Goal: Task Accomplishment & Management: Manage account settings

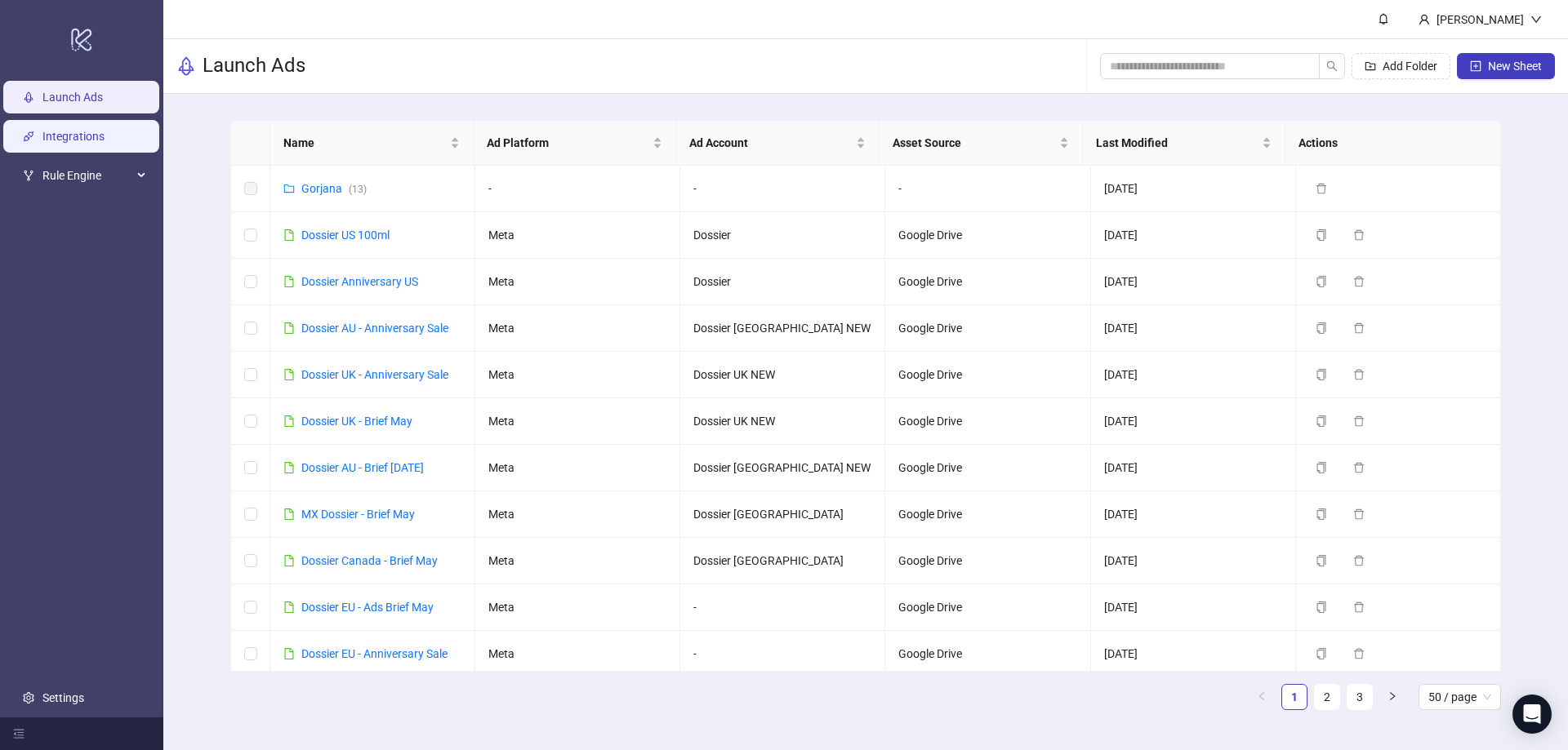
click at [104, 132] on link "Integrations" at bounding box center [74, 137] width 62 height 13
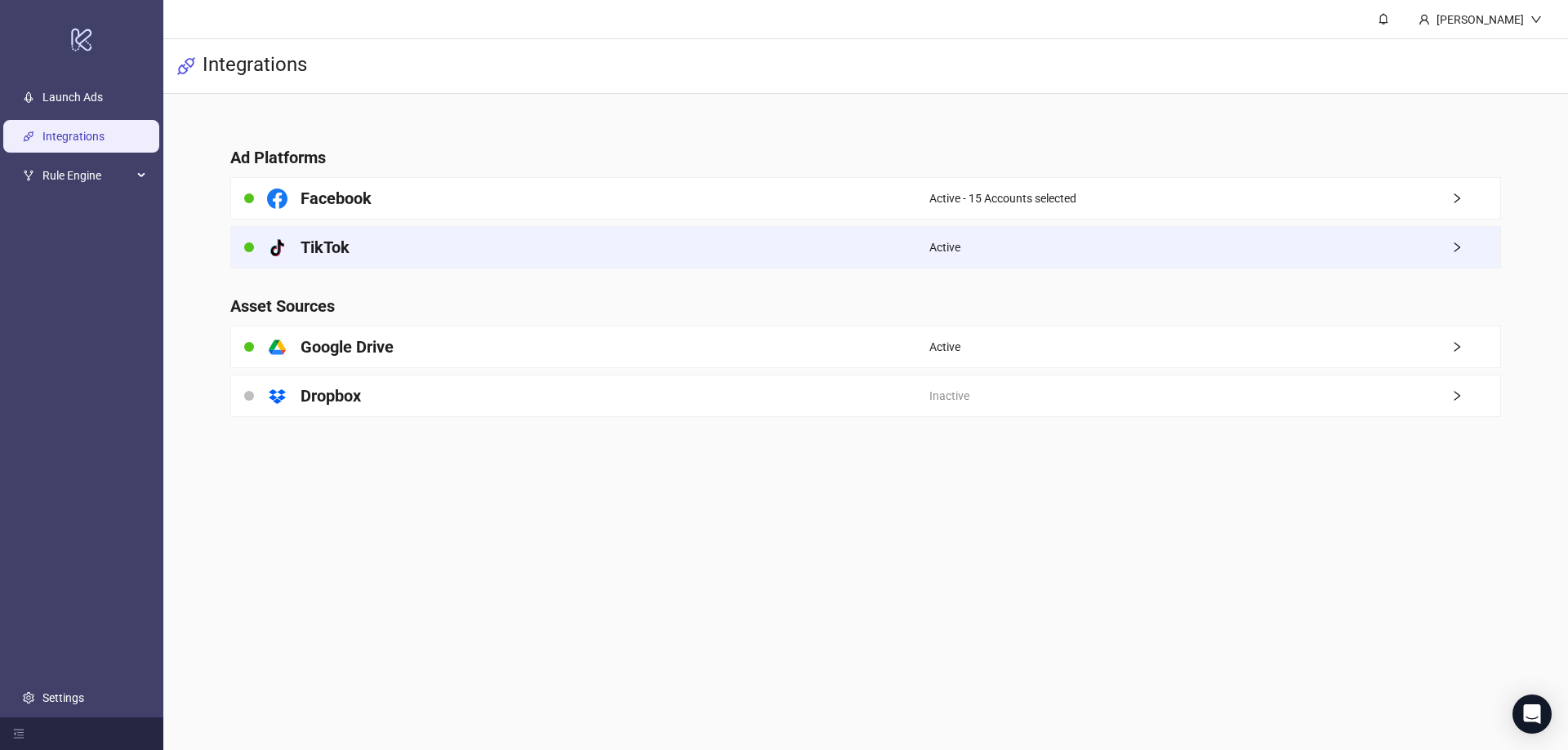
click at [897, 248] on div "platform/tik_tok TikTok" at bounding box center [580, 248] width 698 height 41
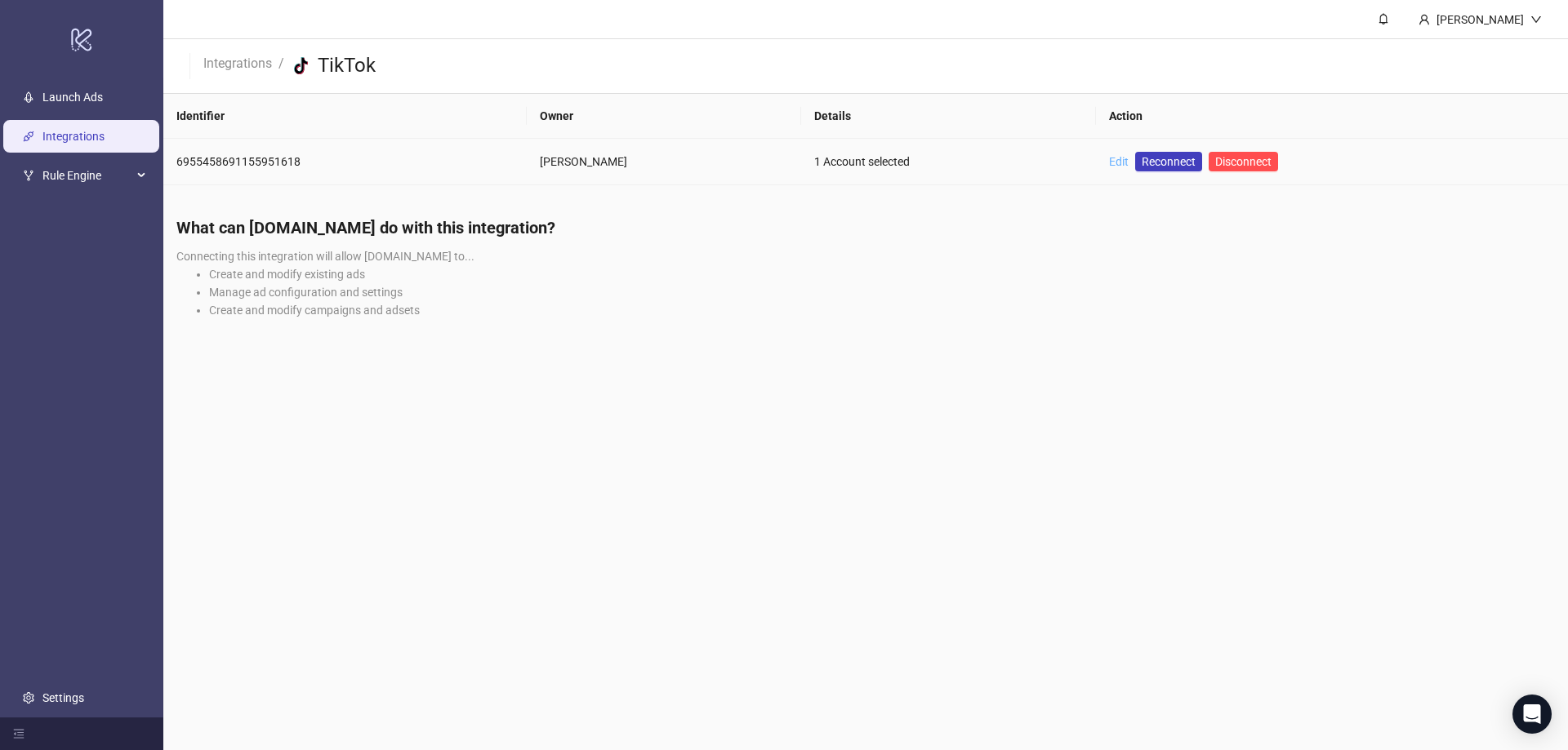
click at [1129, 164] on link "Edit" at bounding box center [1118, 162] width 20 height 13
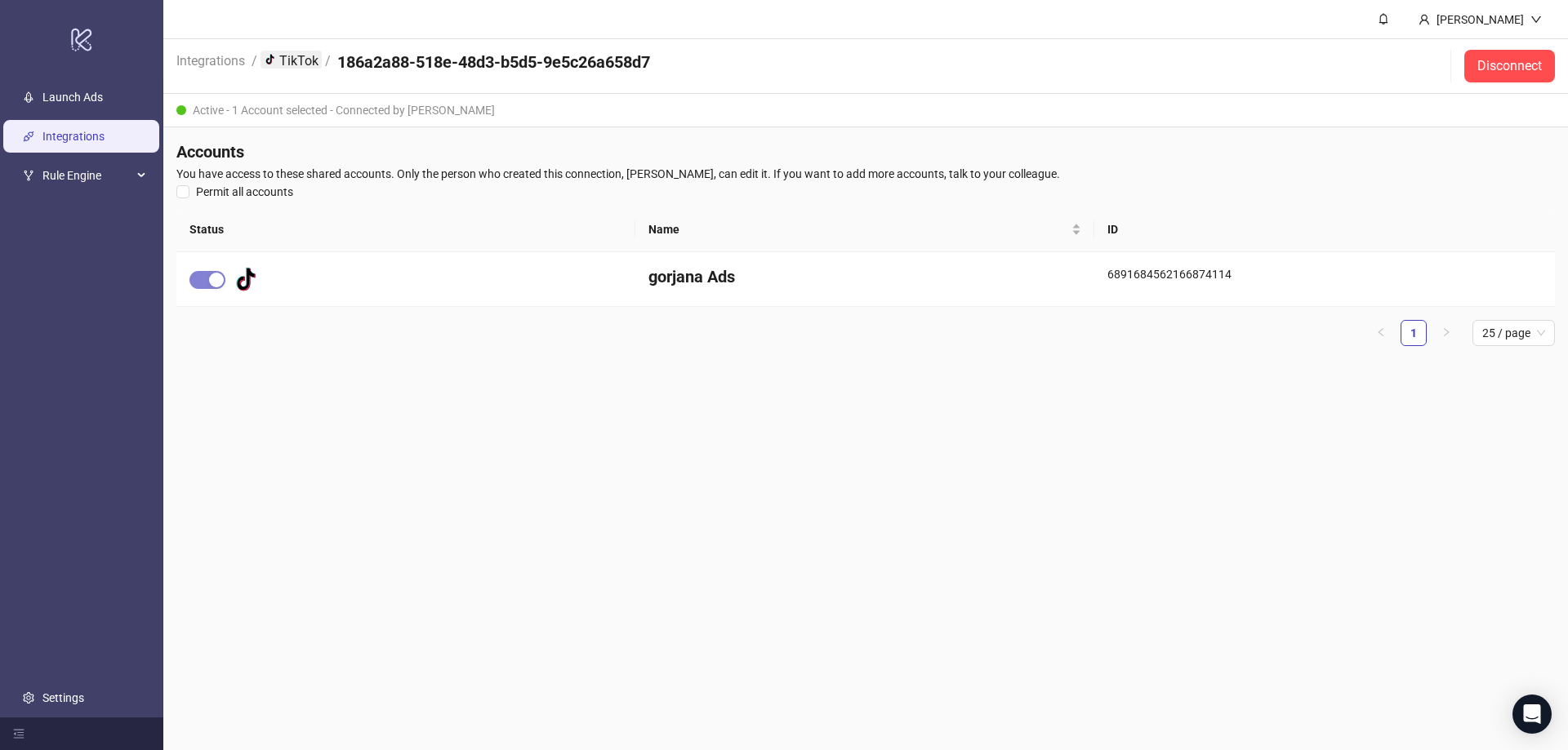
click at [289, 57] on link "platform/tik_tok TikTok" at bounding box center [291, 59] width 61 height 18
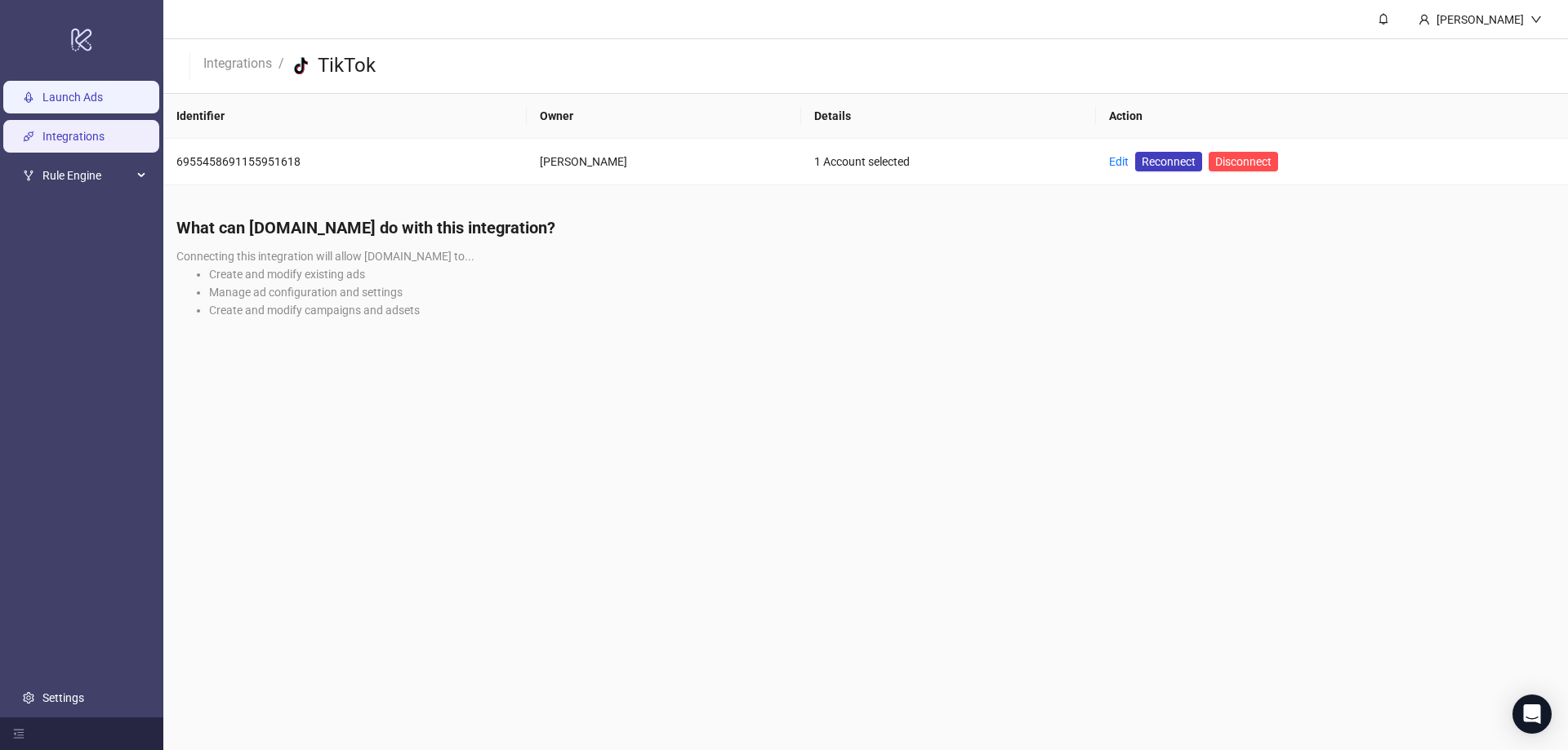
click at [83, 104] on link "Launch Ads" at bounding box center [73, 98] width 61 height 13
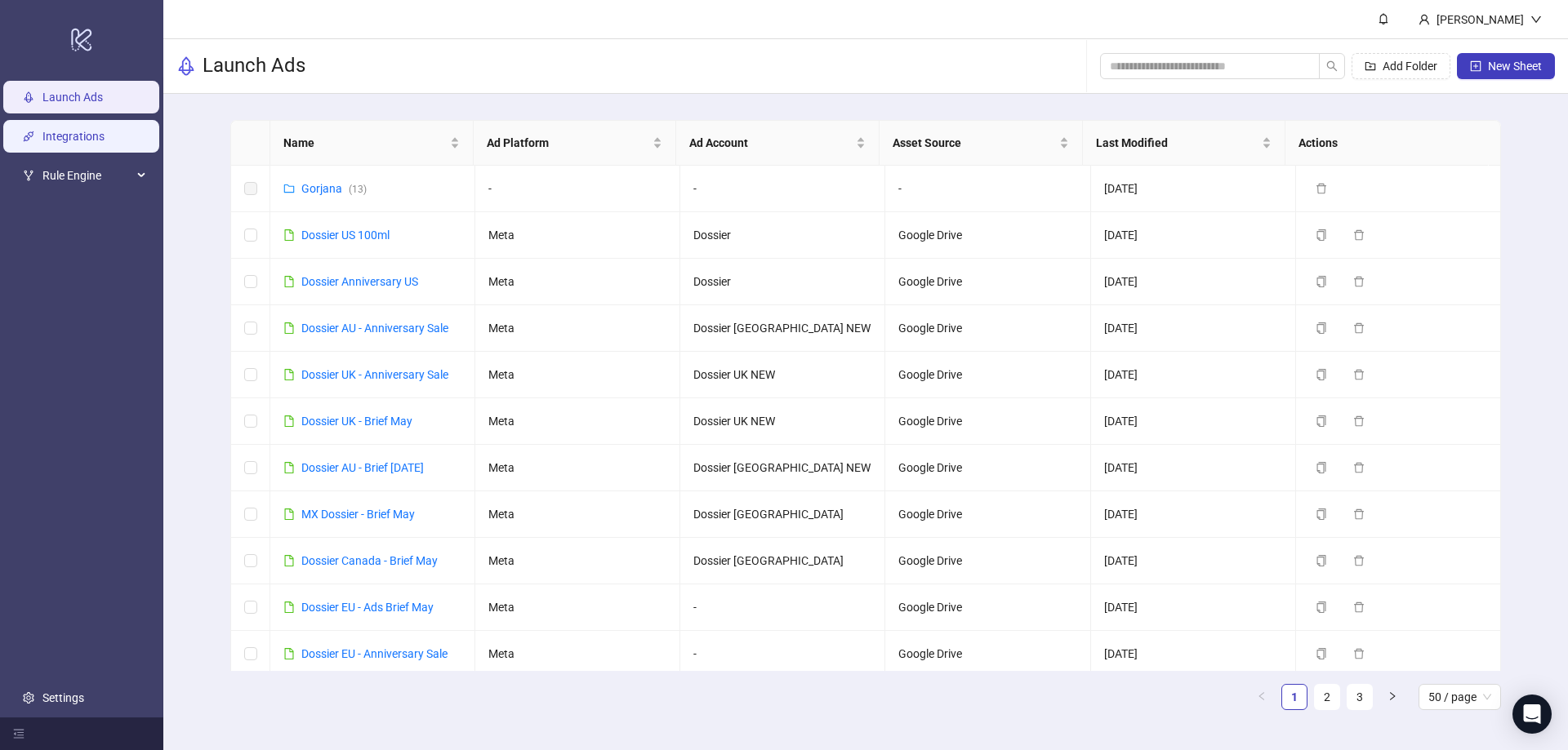
click at [67, 143] on link "Integrations" at bounding box center [74, 137] width 62 height 13
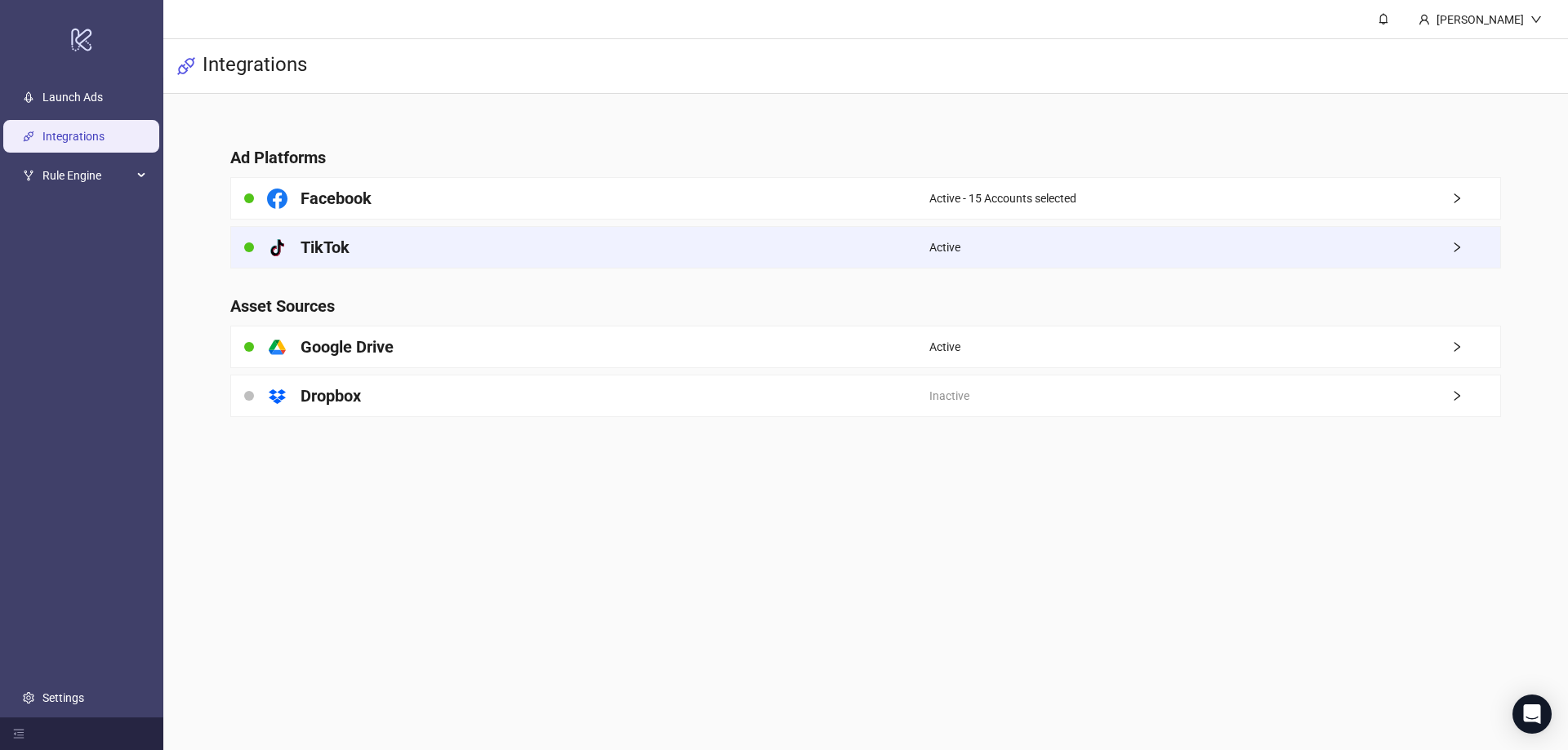
click at [959, 248] on span "Active" at bounding box center [944, 247] width 31 height 18
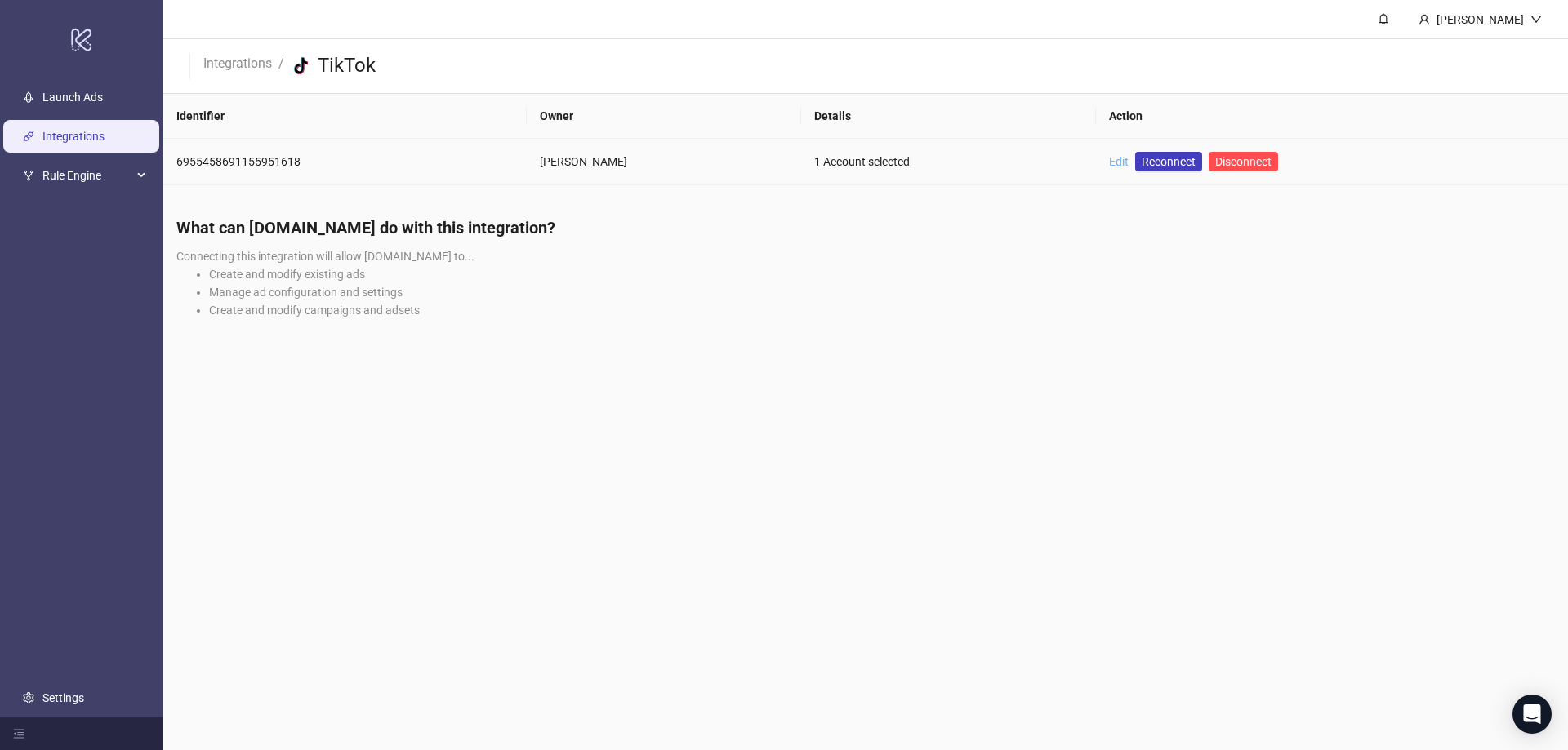
click at [1120, 161] on link "Edit" at bounding box center [1118, 162] width 20 height 13
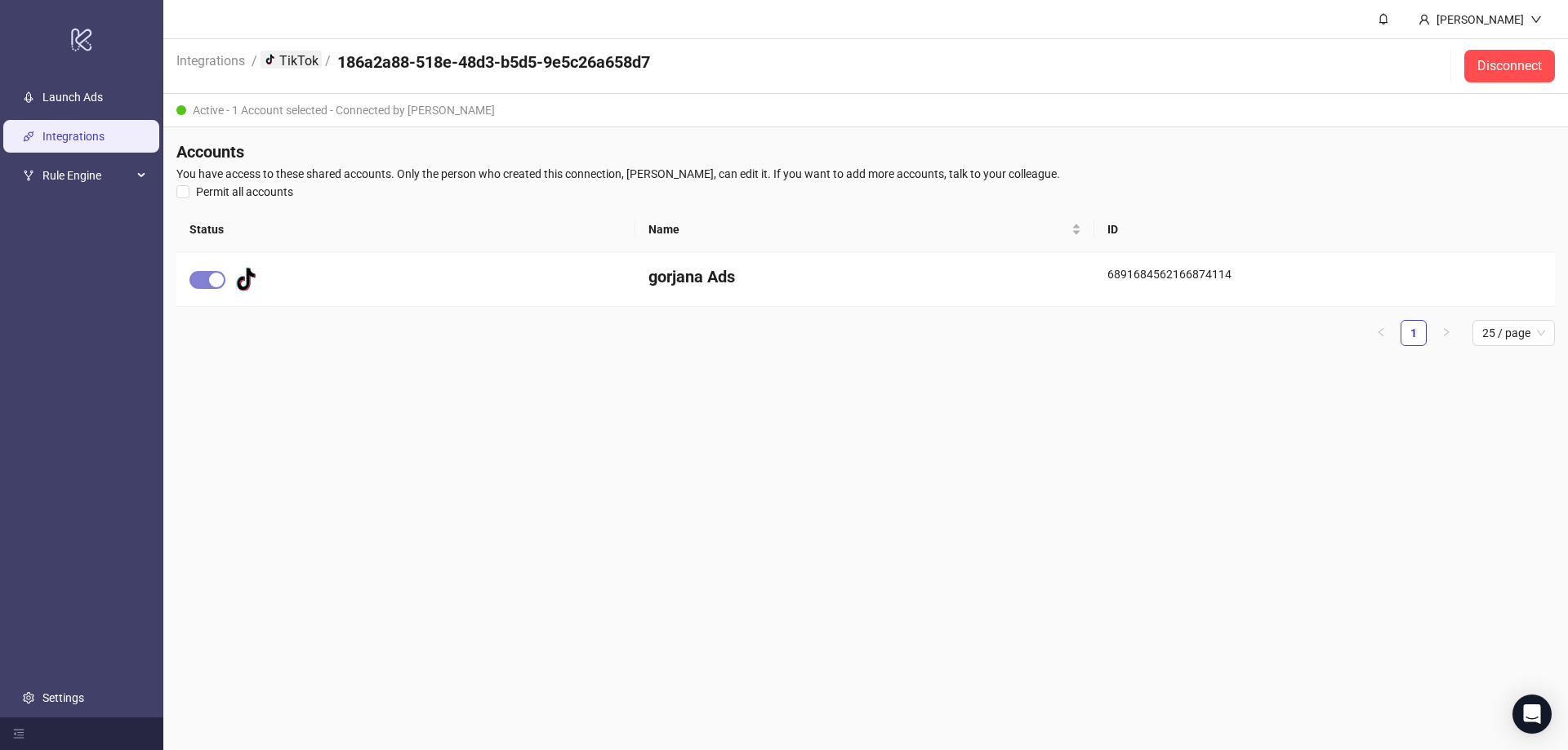
click at [301, 62] on link "platform/tik_tok TikTok" at bounding box center [291, 59] width 61 height 18
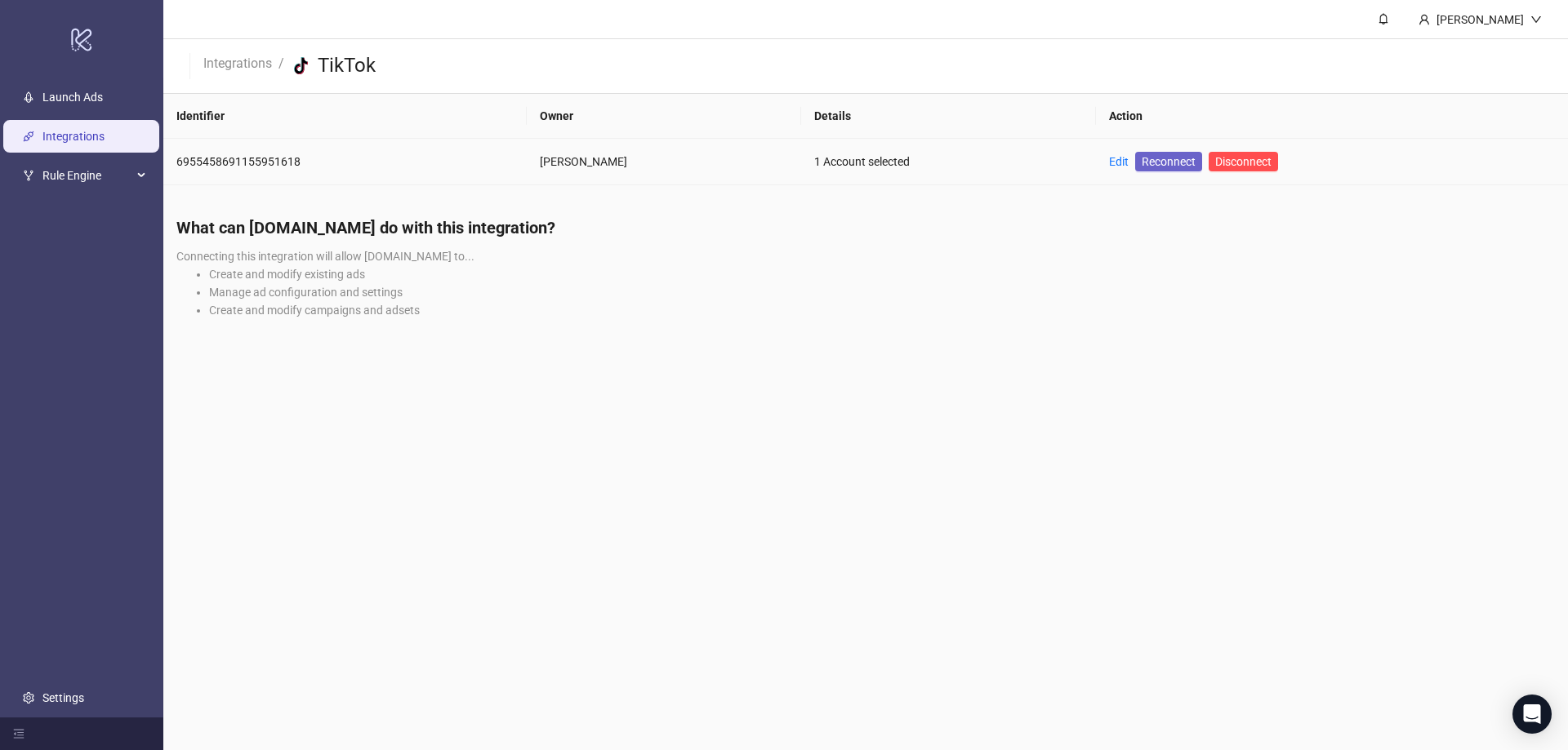
click at [1167, 162] on span "Reconnect" at bounding box center [1169, 161] width 54 height 18
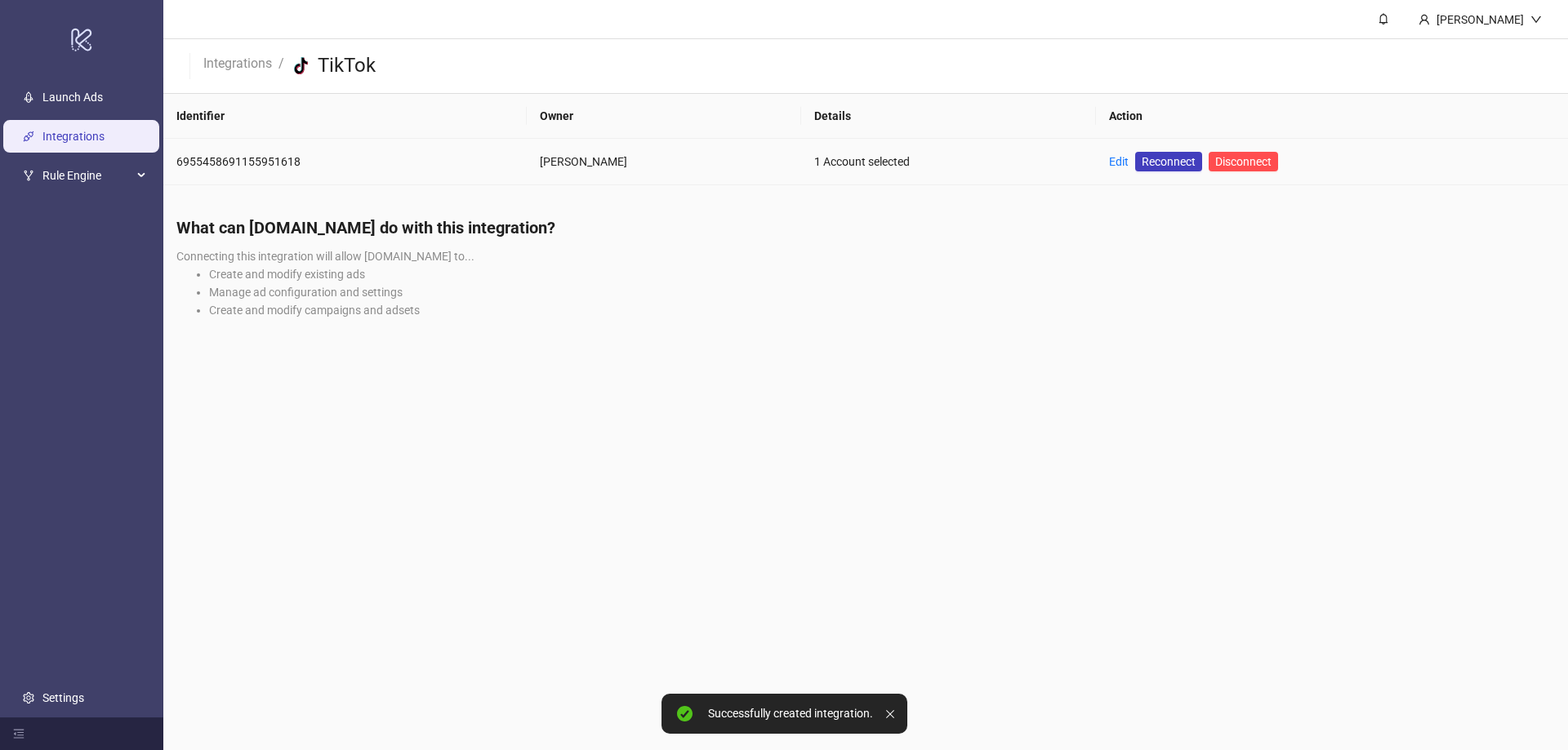
click at [1111, 163] on td "Edit Reconnect Disconnect" at bounding box center [1331, 162] width 472 height 47
click at [1117, 161] on link "Edit" at bounding box center [1118, 162] width 20 height 13
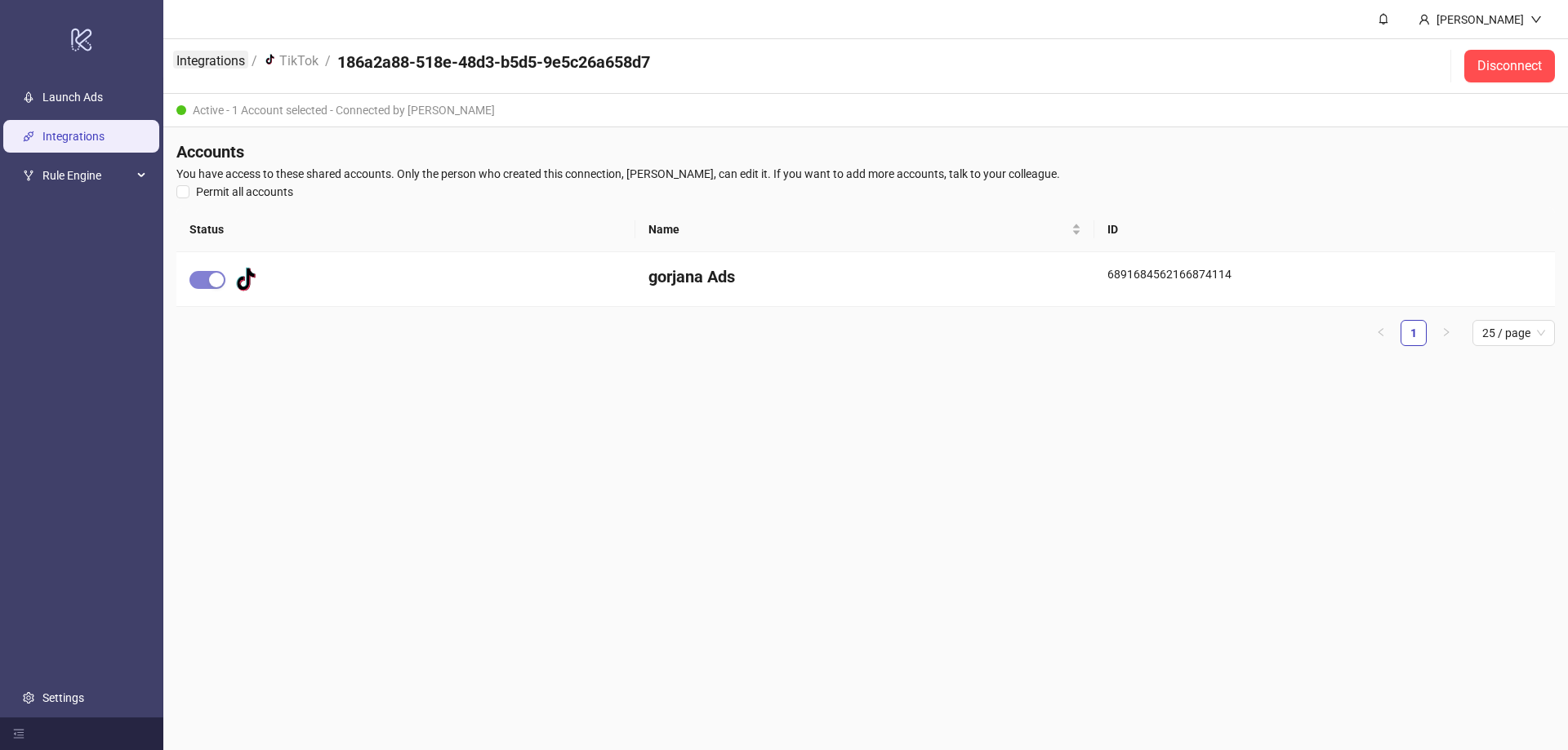
click at [225, 58] on link "Integrations" at bounding box center [210, 59] width 75 height 18
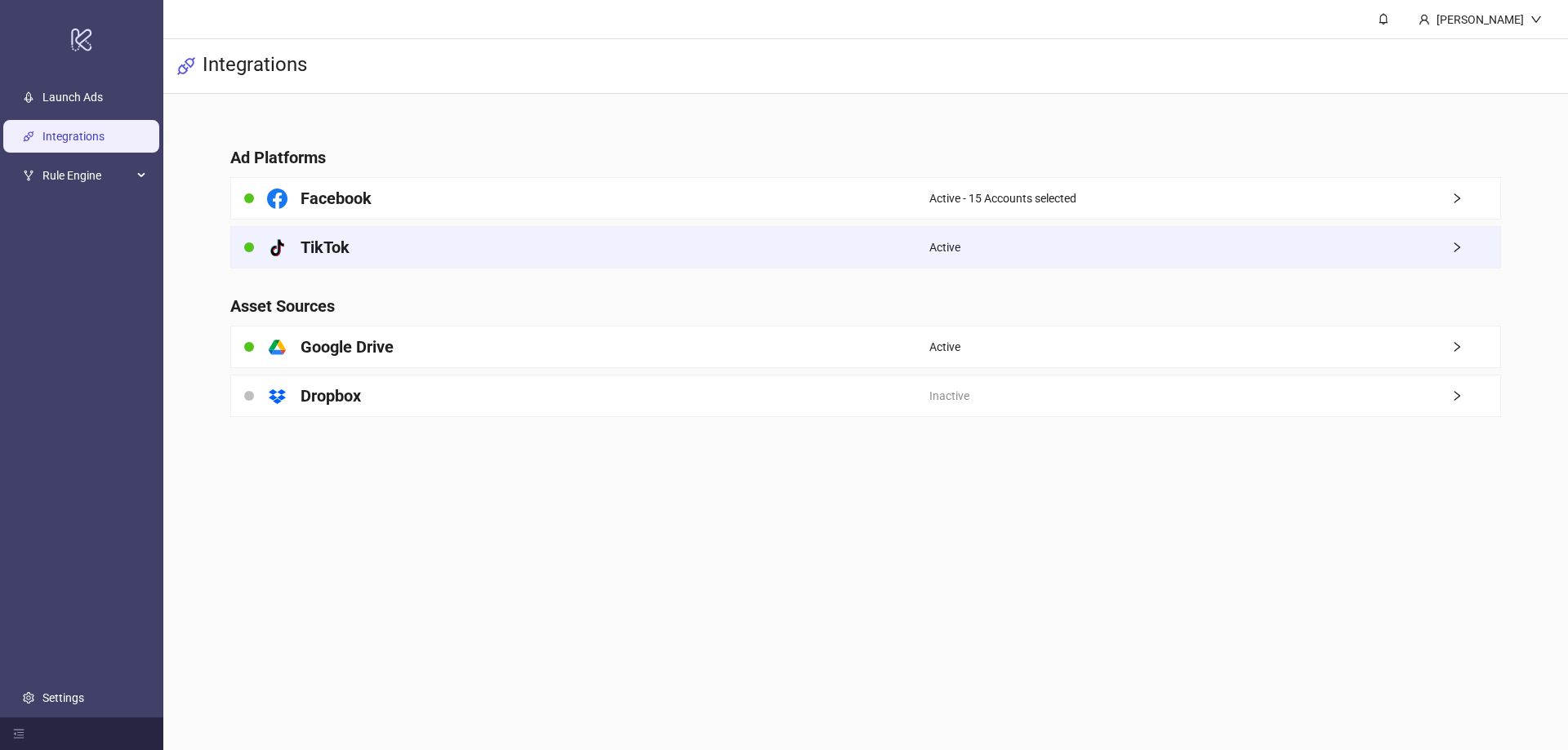
click at [354, 244] on div "platform/tik_tok TikTok" at bounding box center [580, 248] width 698 height 41
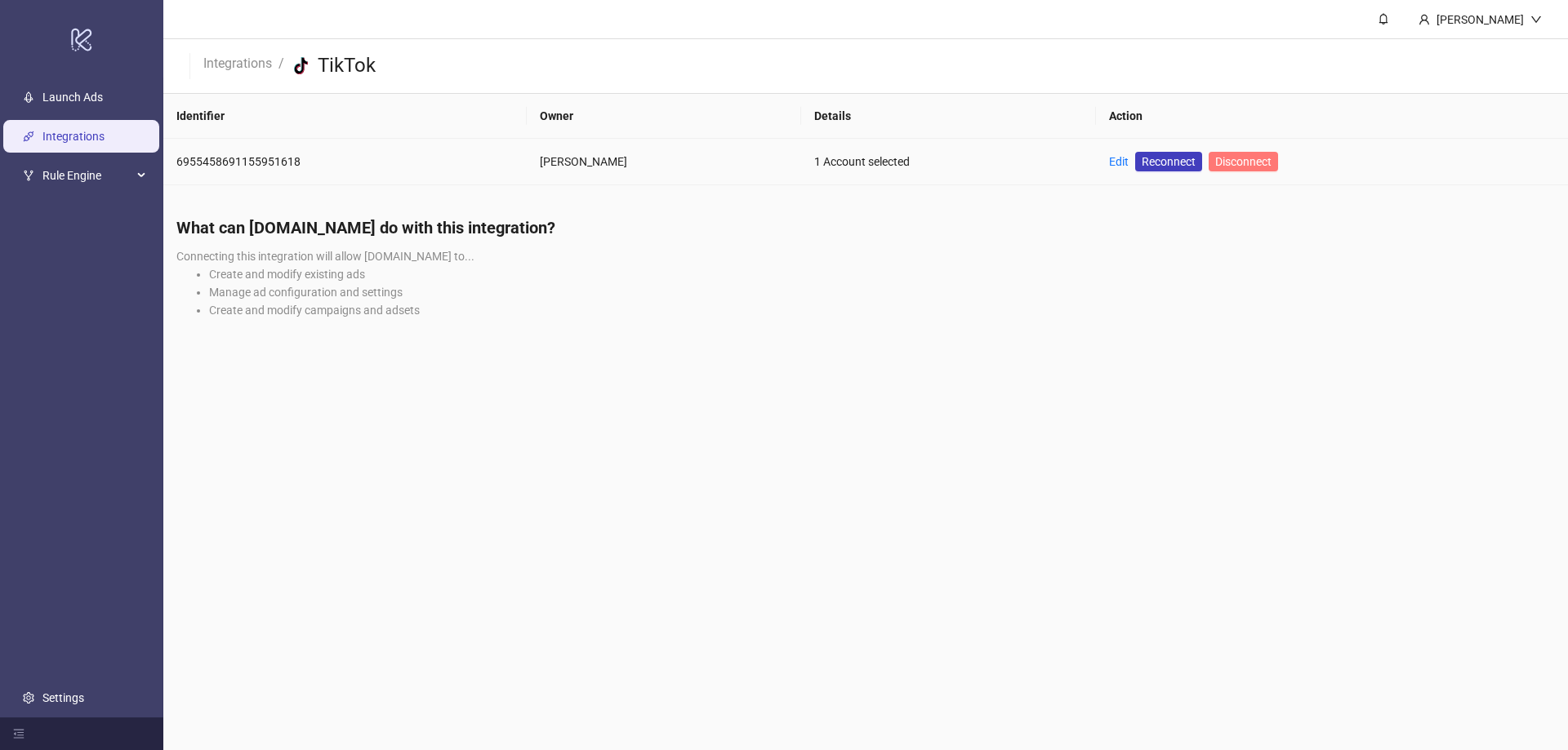
click at [1250, 158] on span "Disconnect" at bounding box center [1243, 162] width 57 height 13
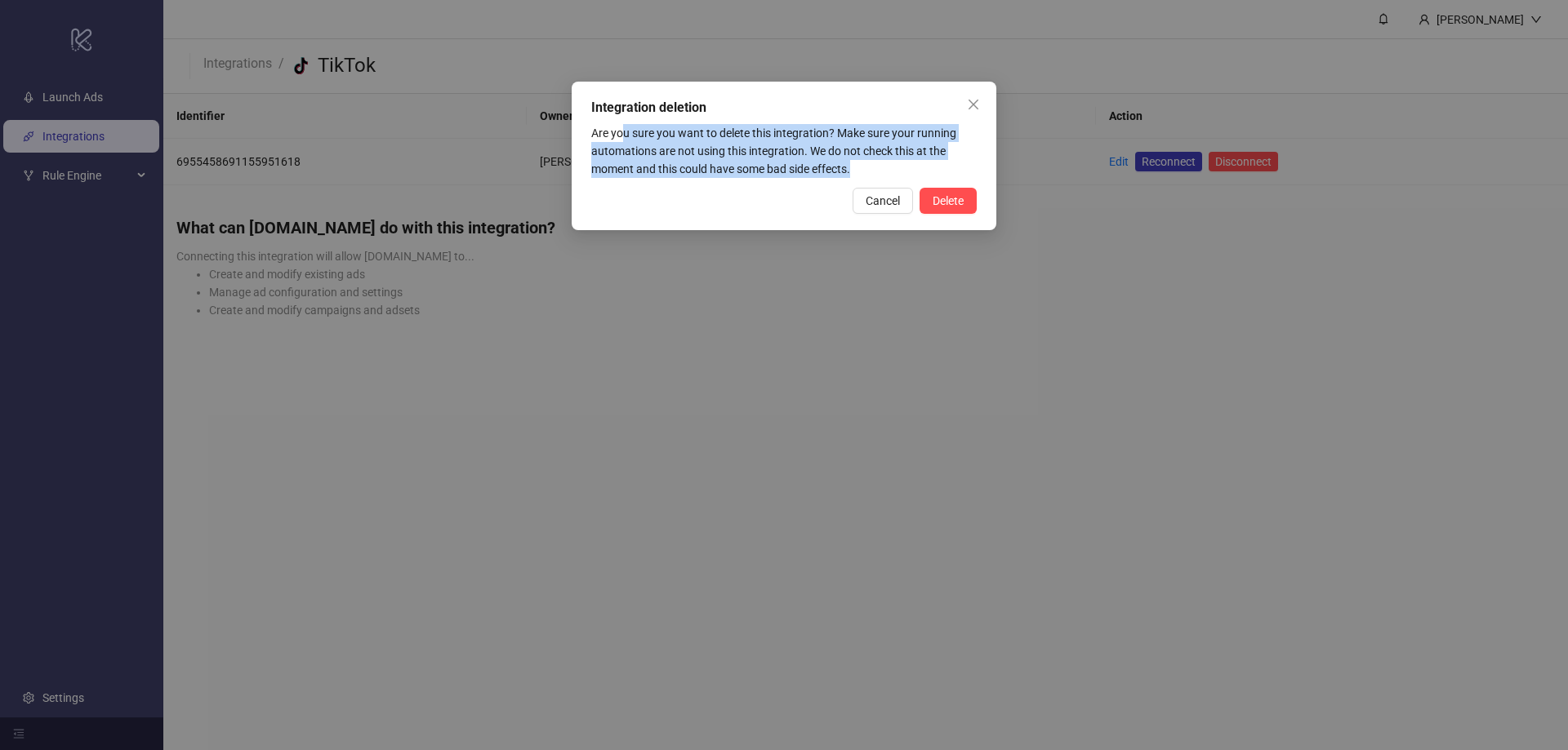
drag, startPoint x: 718, startPoint y: 137, endPoint x: 991, endPoint y: 173, distance: 275.4
click at [989, 173] on div "Integration deletion Are you sure you want to delete this integration? Make sur…" at bounding box center [784, 156] width 425 height 149
click at [991, 173] on div "Integration deletion Are you sure you want to delete this integration? Make sur…" at bounding box center [784, 156] width 425 height 149
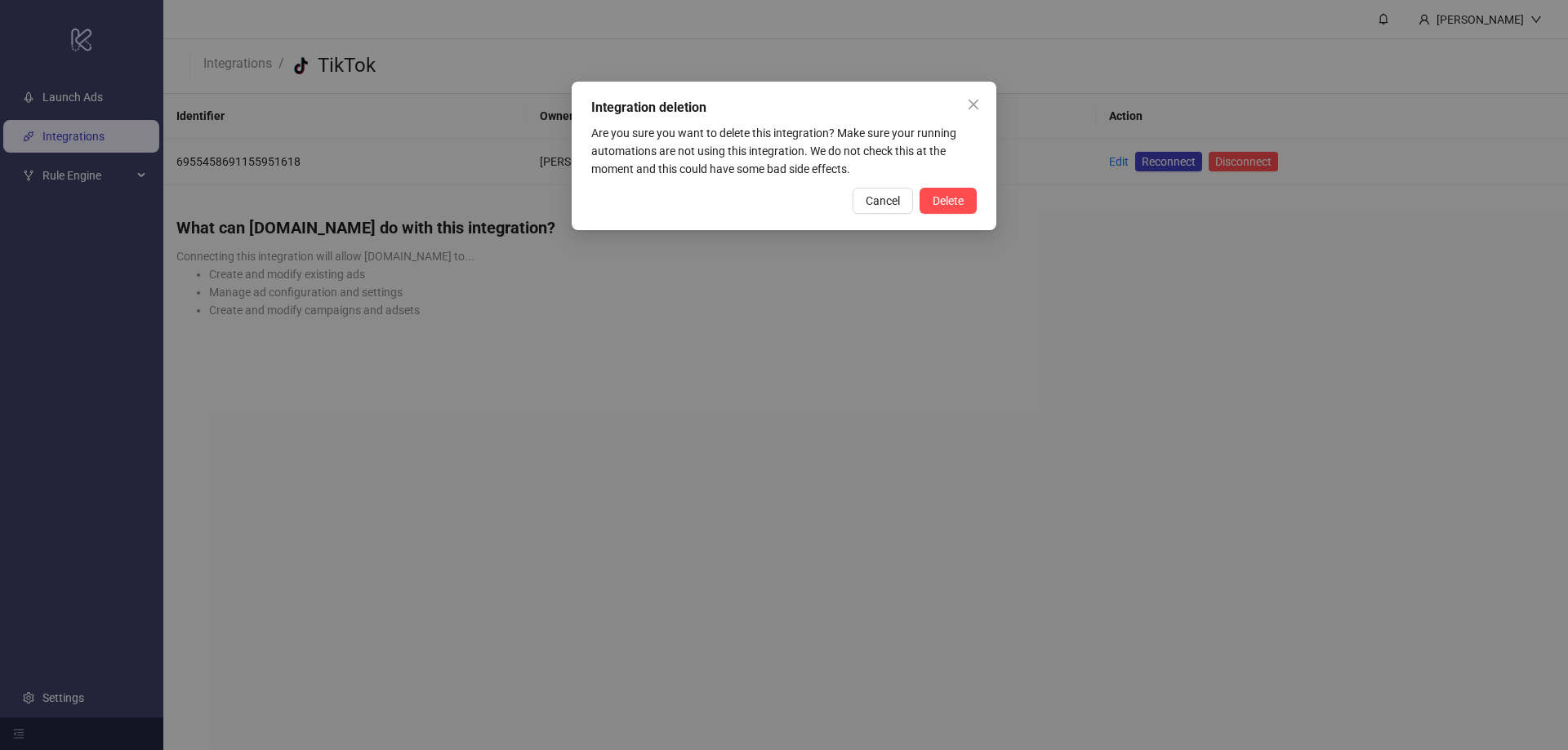
click at [952, 198] on span "Delete" at bounding box center [948, 201] width 31 height 13
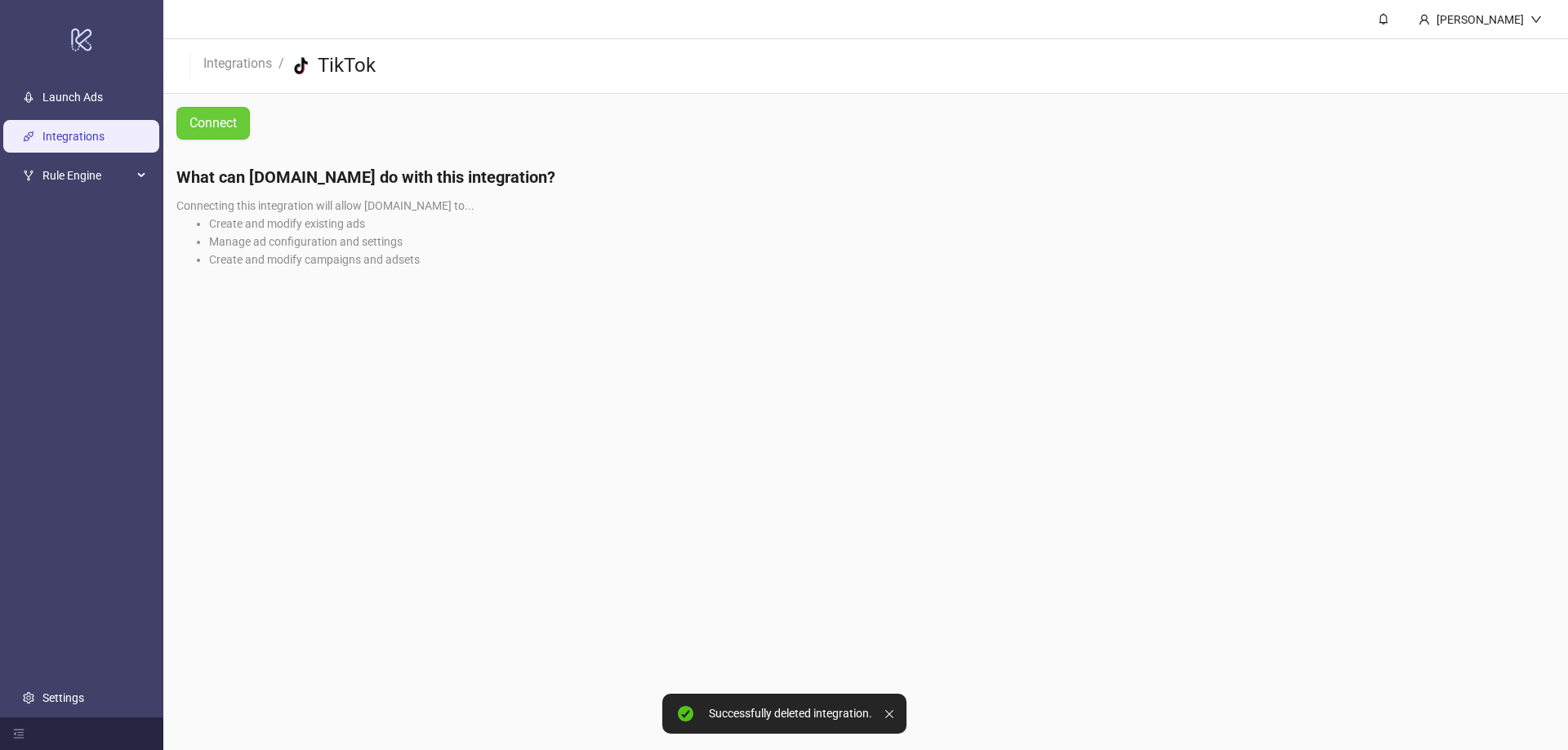
click at [220, 127] on span "Connect" at bounding box center [212, 124] width 47 height 15
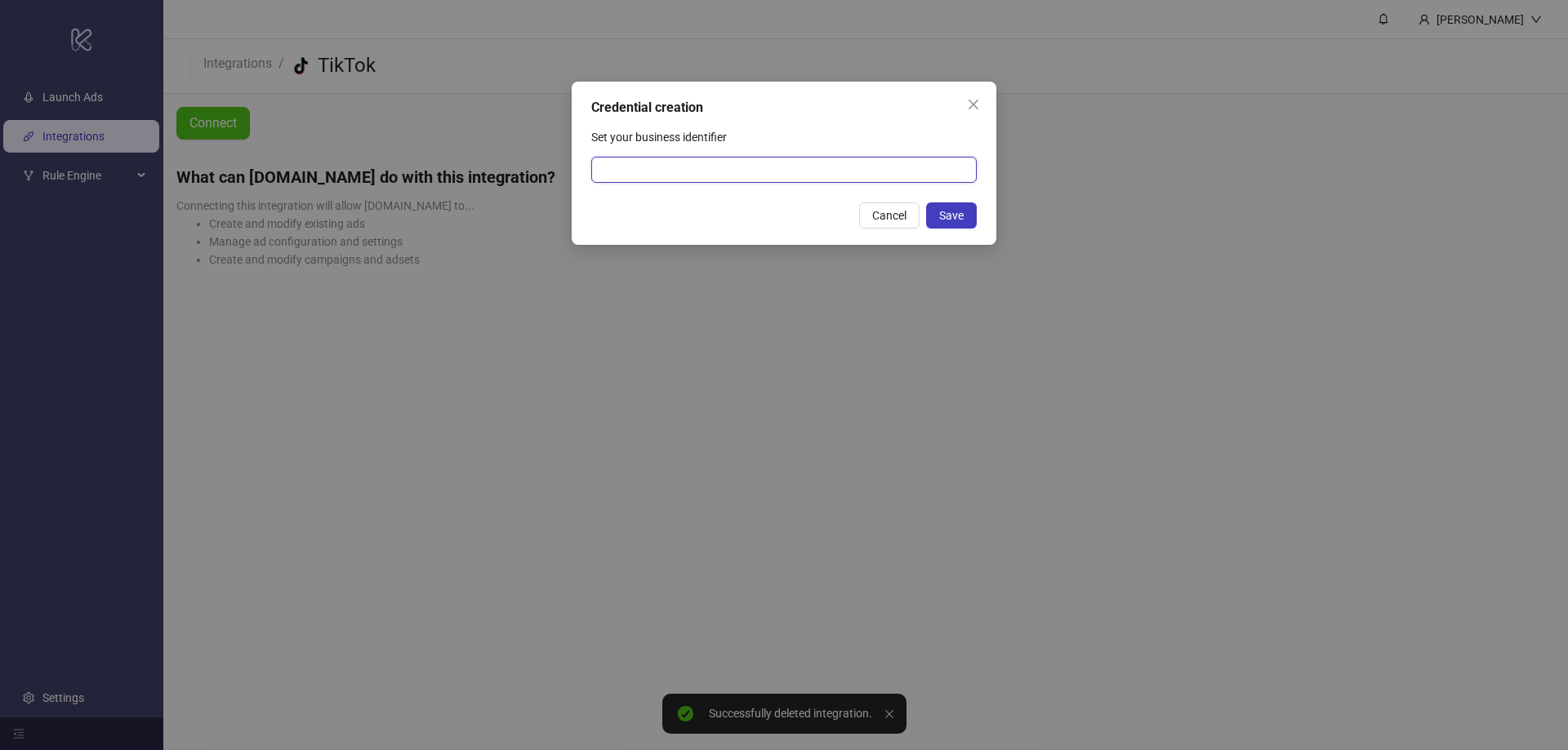
click at [676, 159] on input "Set your business identifier" at bounding box center [784, 169] width 385 height 26
click at [624, 213] on div "Cancel Save" at bounding box center [784, 216] width 385 height 26
click at [656, 136] on label "Set your business identifier" at bounding box center [664, 137] width 146 height 26
click at [656, 156] on input "Set your business identifier" at bounding box center [784, 169] width 385 height 26
click at [673, 156] on input "Set your business identifier" at bounding box center [784, 169] width 385 height 26
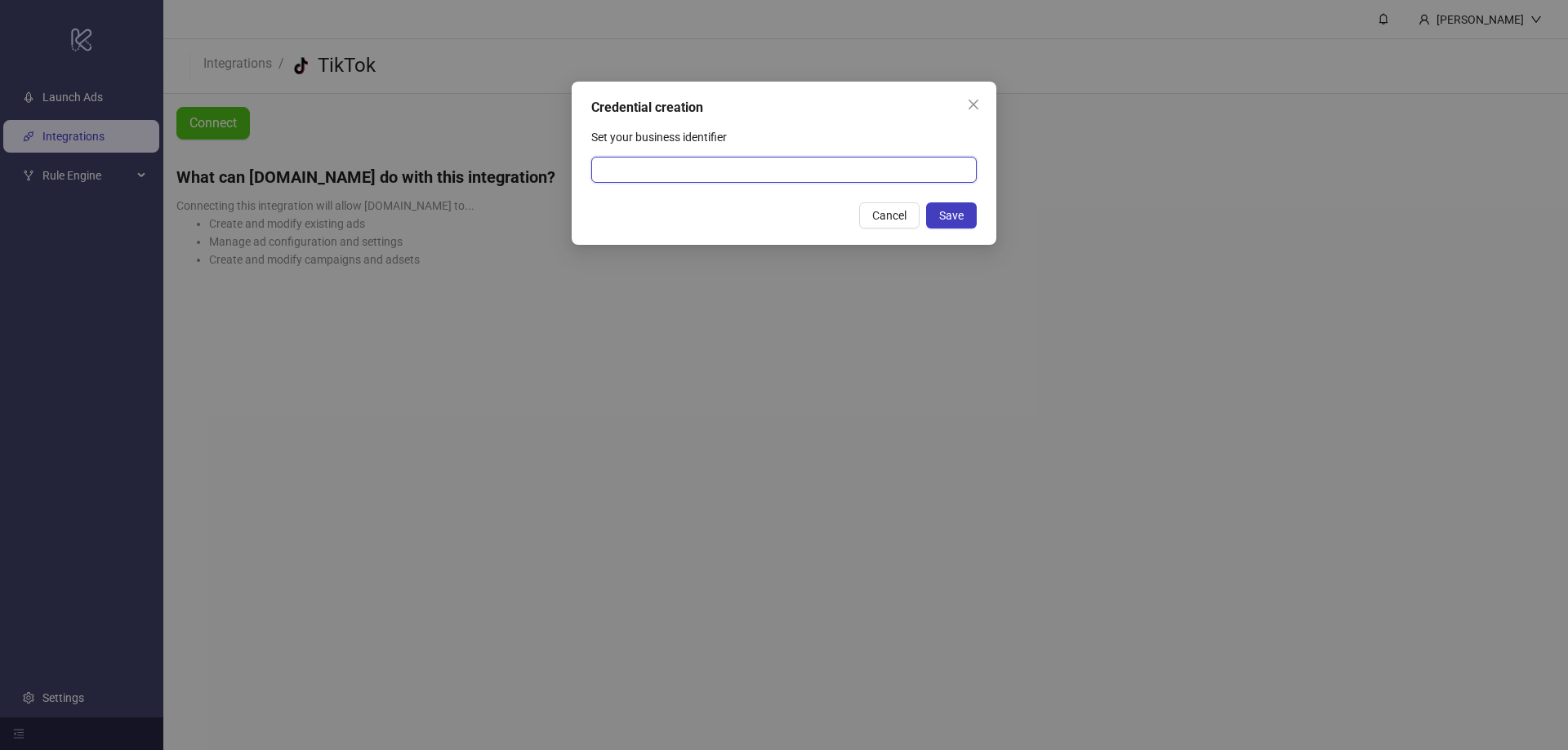
click at [673, 166] on input "Set your business identifier" at bounding box center [784, 169] width 385 height 26
type input "**********"
click at [943, 217] on span "Save" at bounding box center [952, 216] width 24 height 13
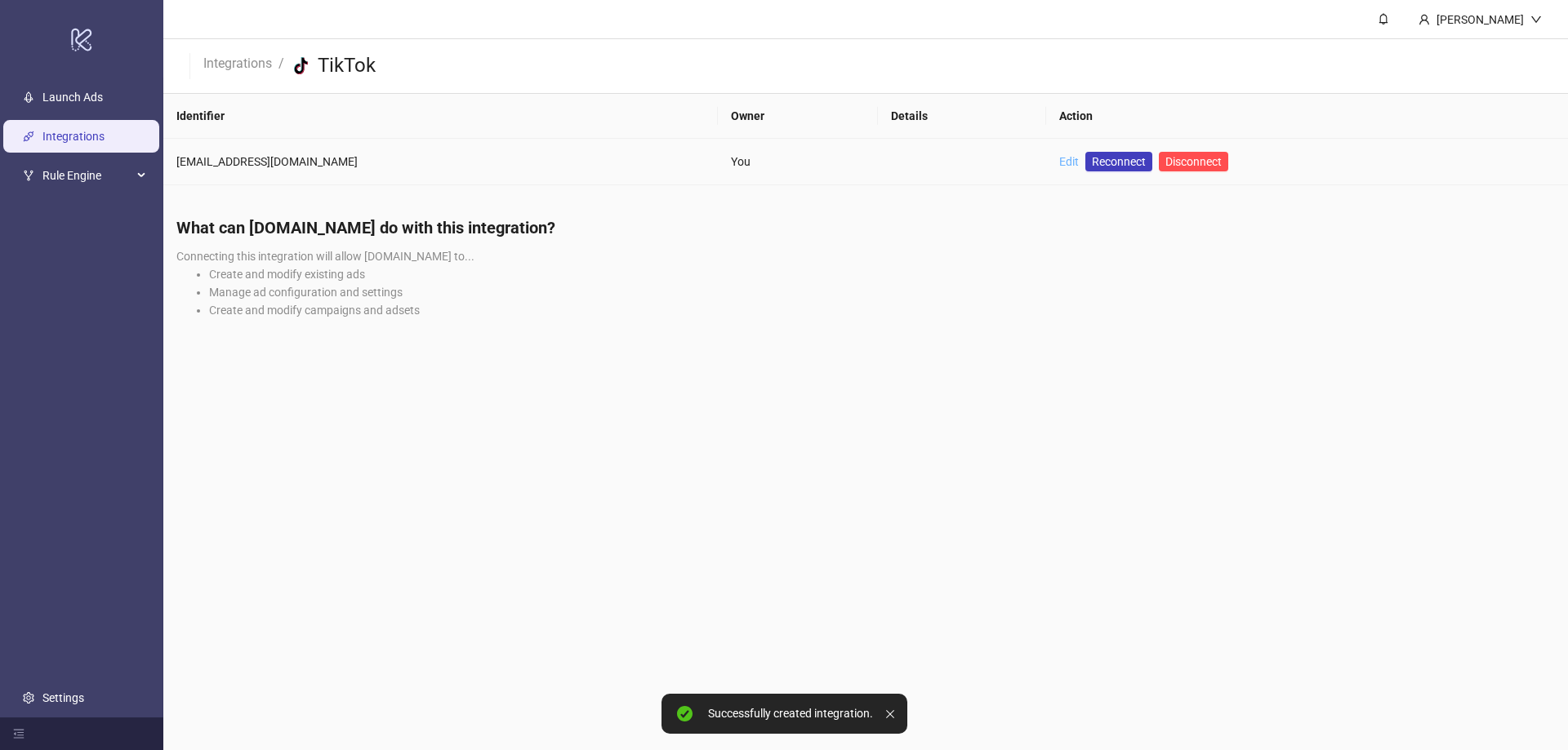
click at [1060, 163] on link "Edit" at bounding box center [1069, 162] width 20 height 13
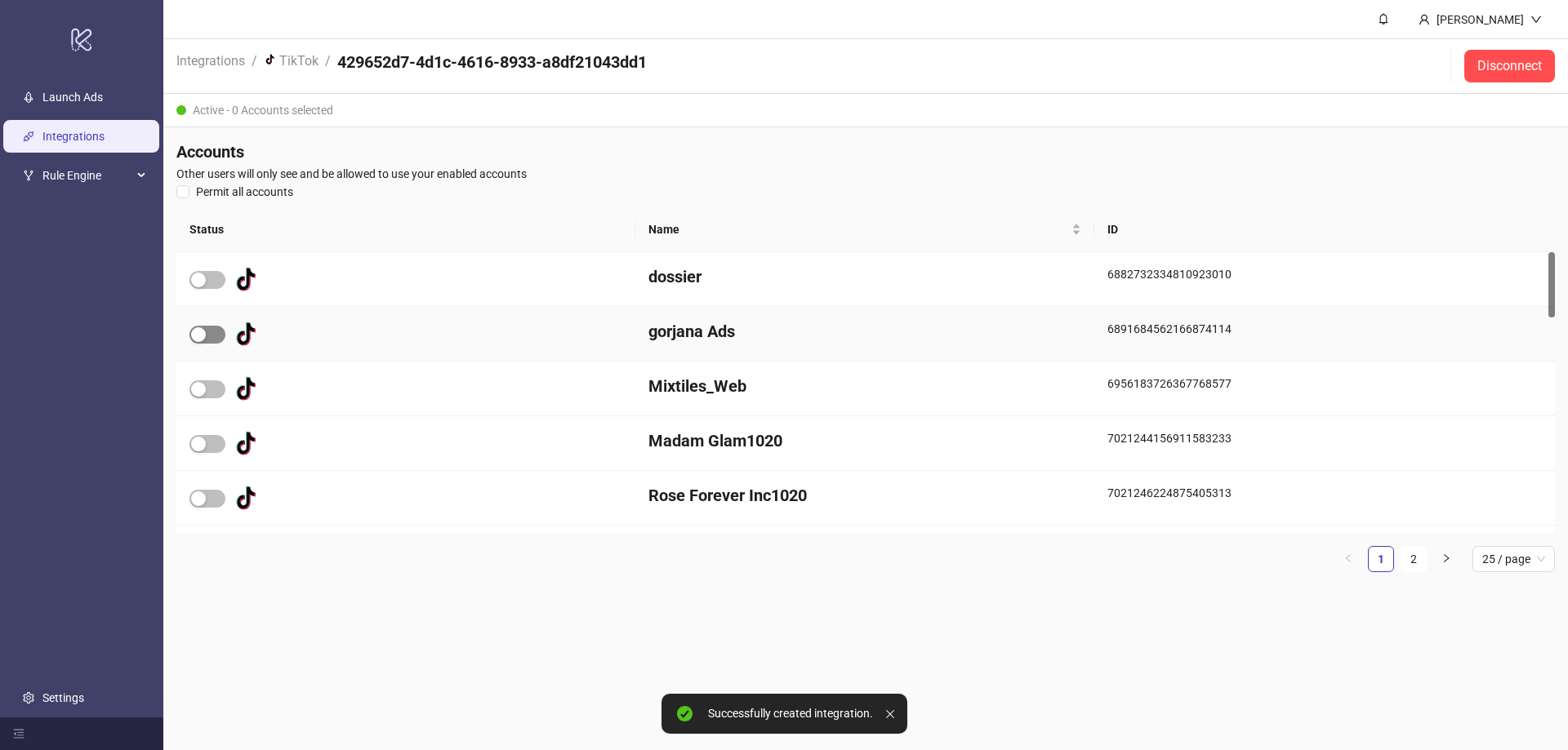
click at [198, 334] on div "button" at bounding box center [198, 335] width 15 height 15
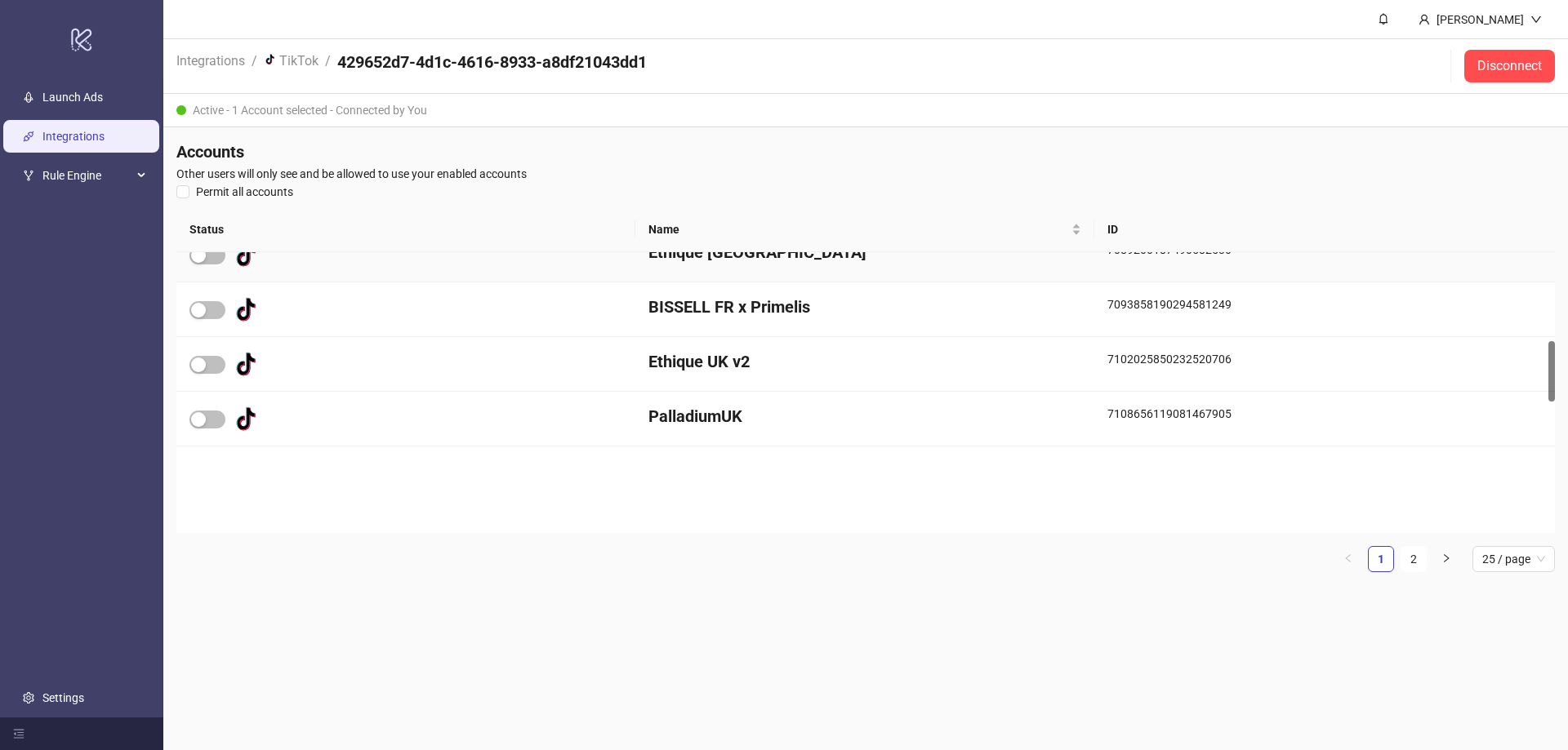
scroll to position [408, 0]
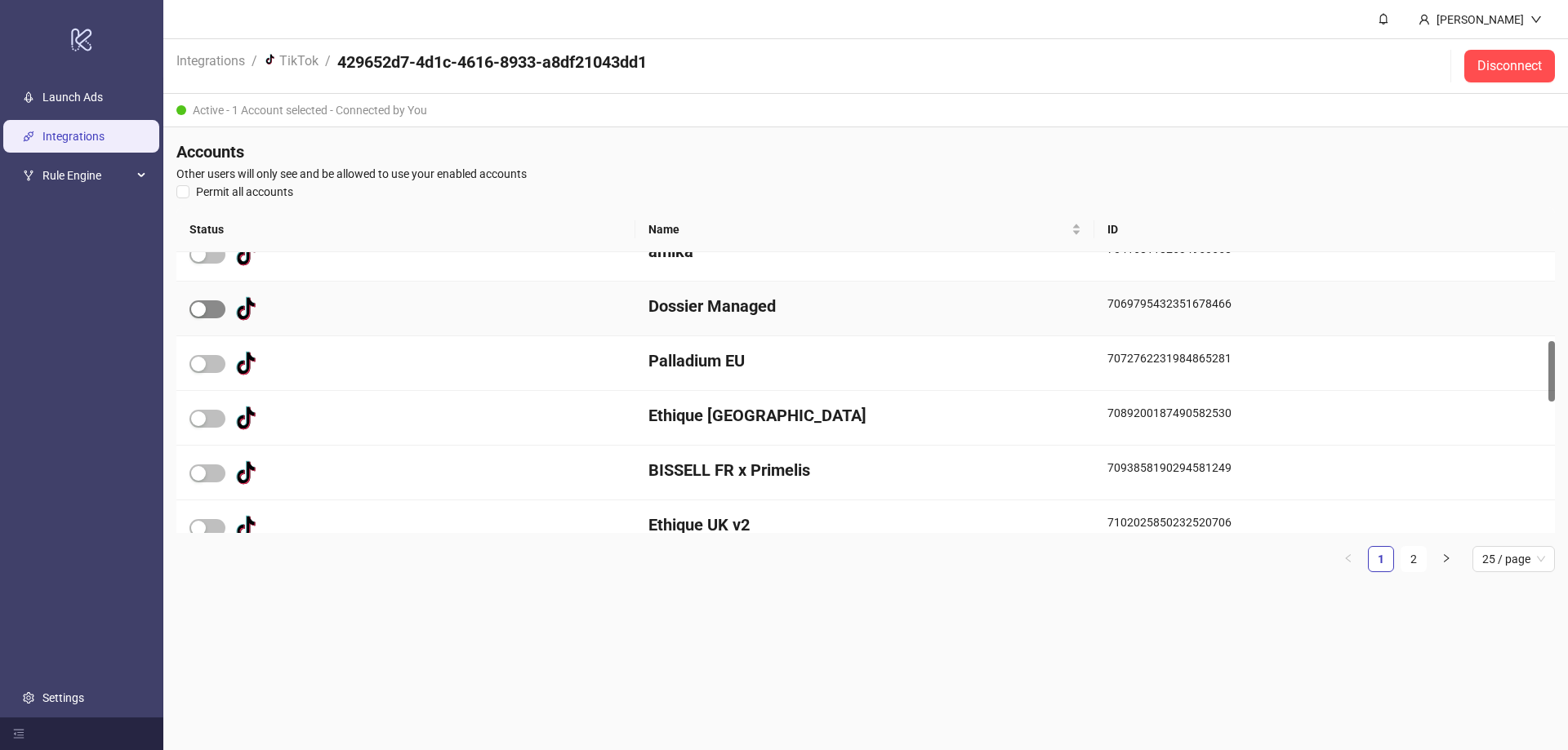
click at [210, 305] on span "button" at bounding box center [207, 309] width 36 height 18
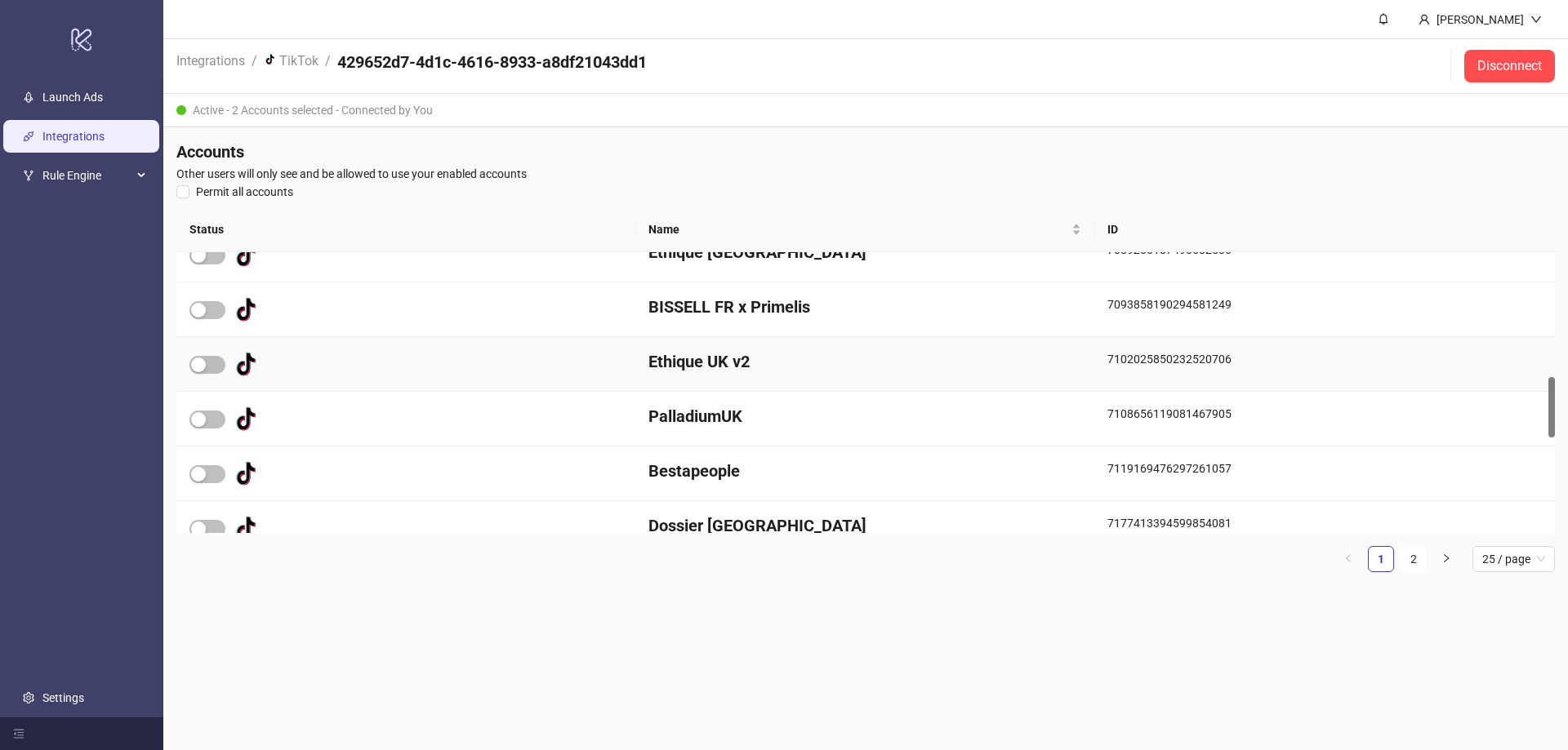
scroll to position [653, 0]
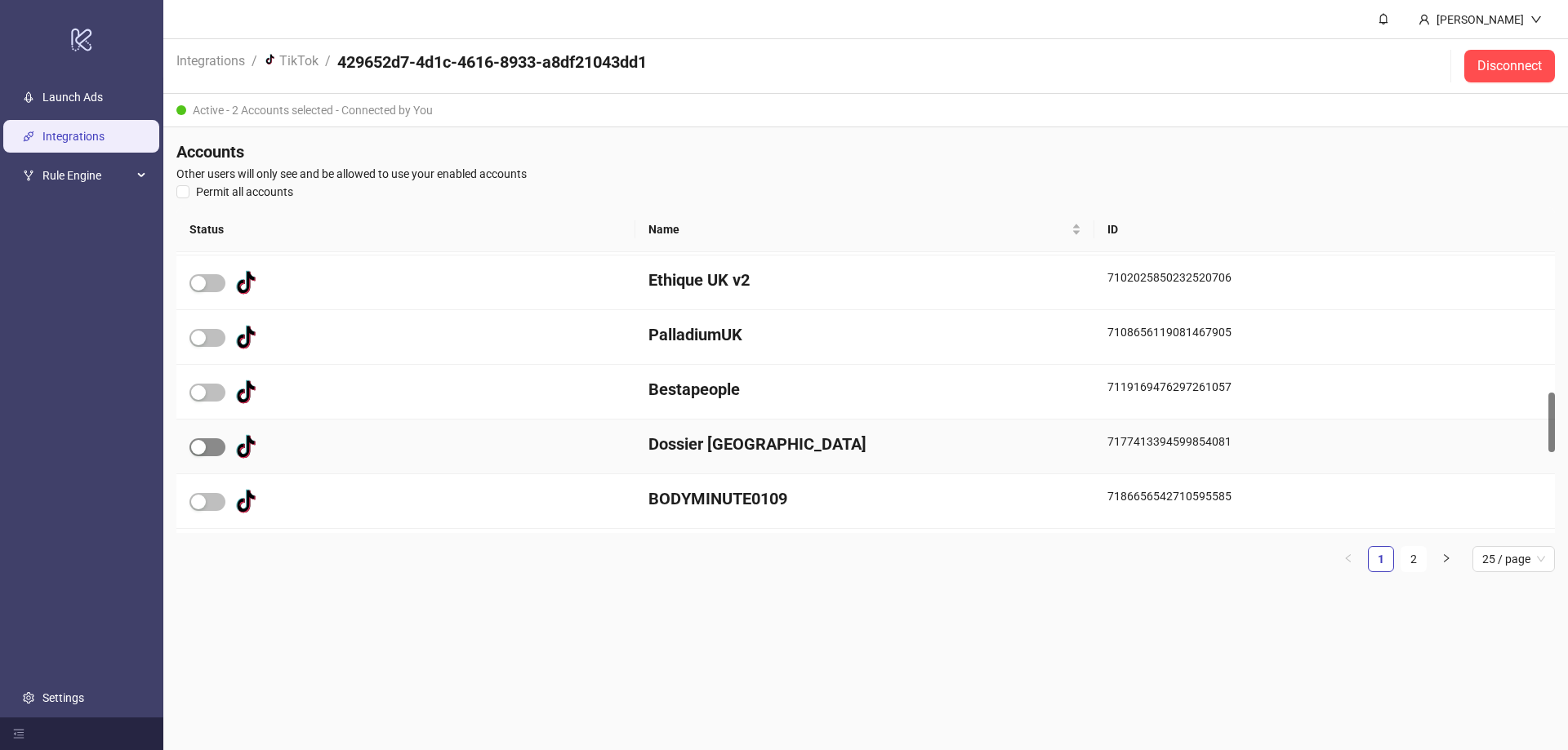
click at [207, 448] on span "button" at bounding box center [207, 447] width 36 height 18
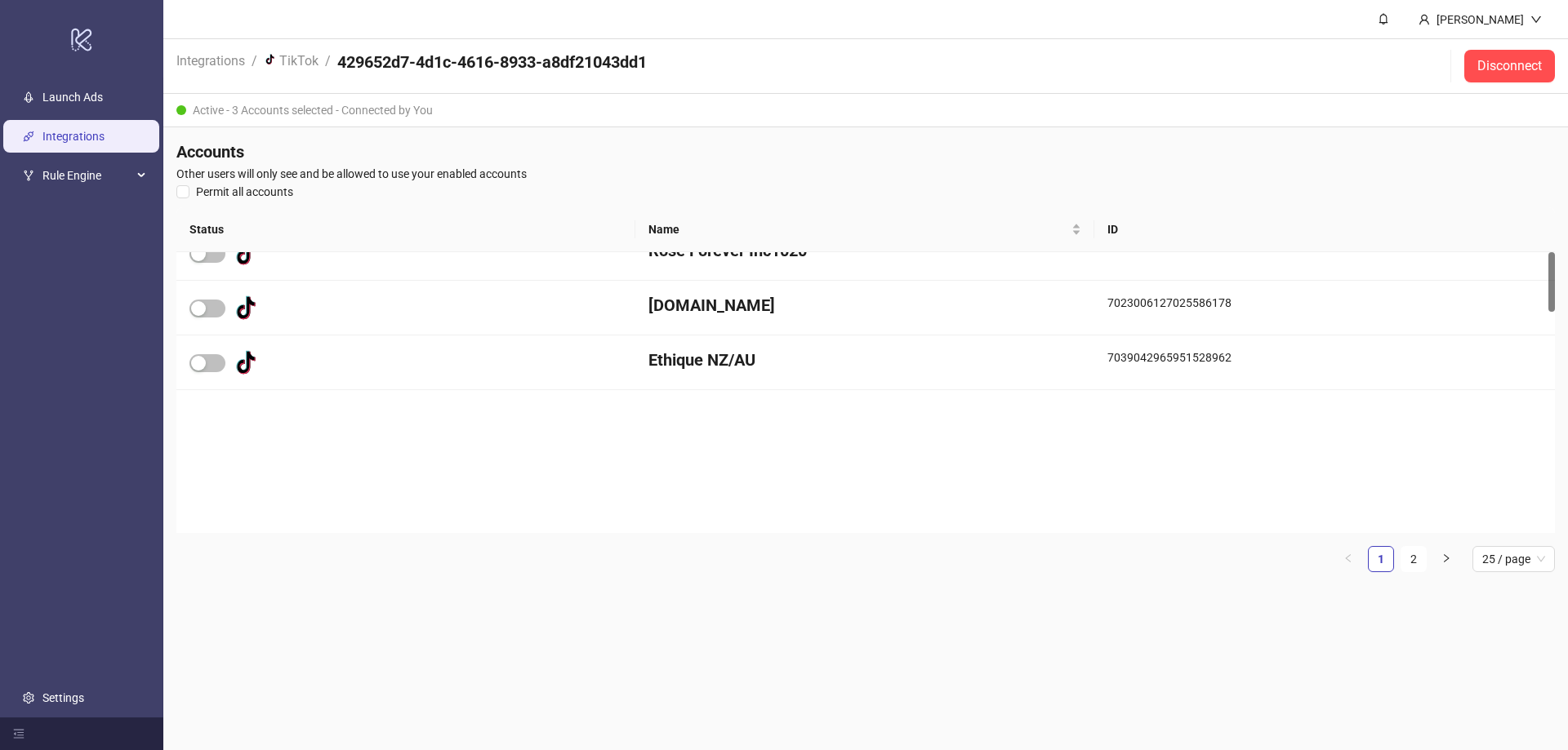
scroll to position [0, 0]
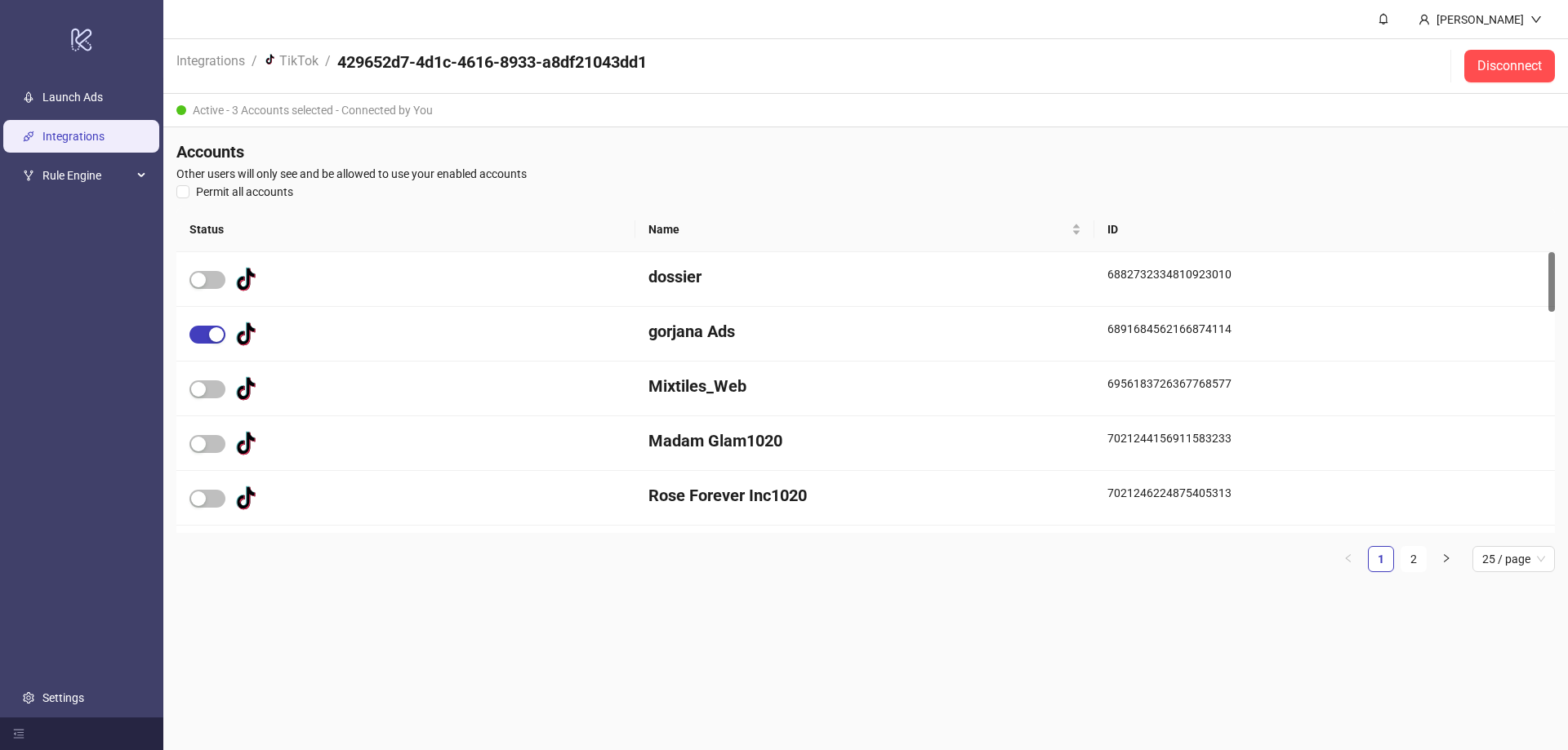
click at [73, 136] on link "Integrations" at bounding box center [74, 137] width 62 height 13
